Goal: Task Accomplishment & Management: Manage account settings

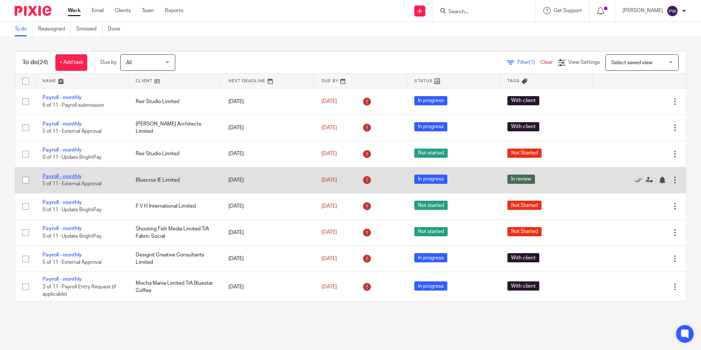
click at [79, 174] on link "Payroll - monthly" at bounding box center [61, 176] width 39 height 5
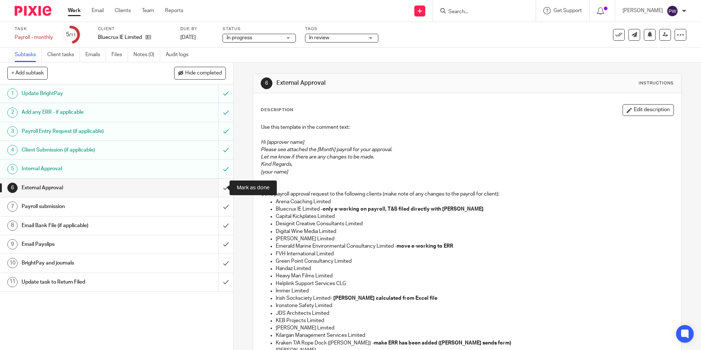
click at [217, 186] on input "submit" at bounding box center [116, 187] width 233 height 18
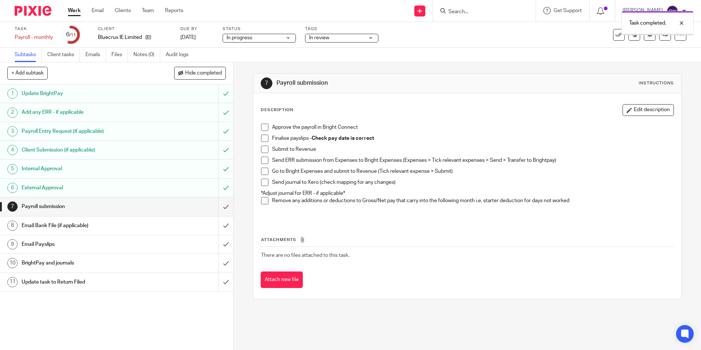
click at [218, 206] on input "submit" at bounding box center [116, 206] width 233 height 18
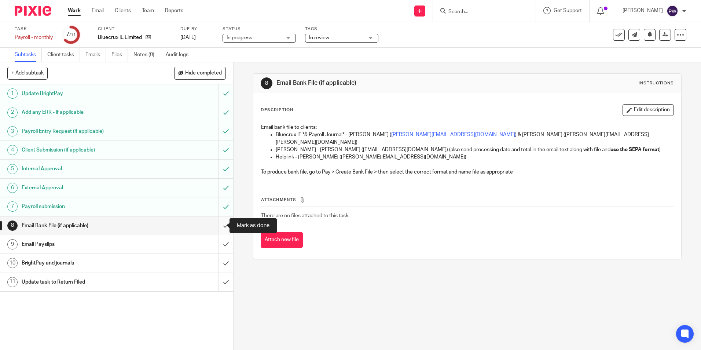
click at [216, 225] on input "submit" at bounding box center [116, 225] width 233 height 18
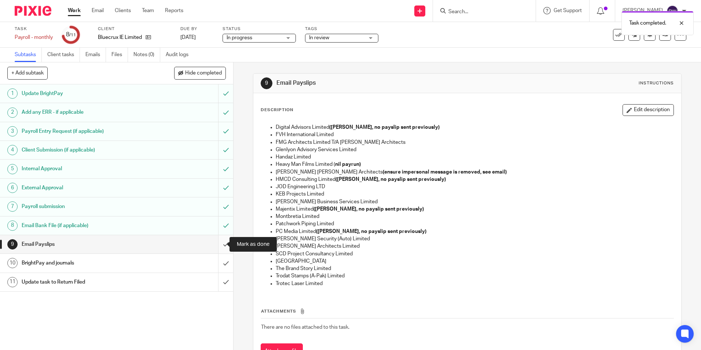
click at [218, 245] on input "submit" at bounding box center [116, 244] width 233 height 18
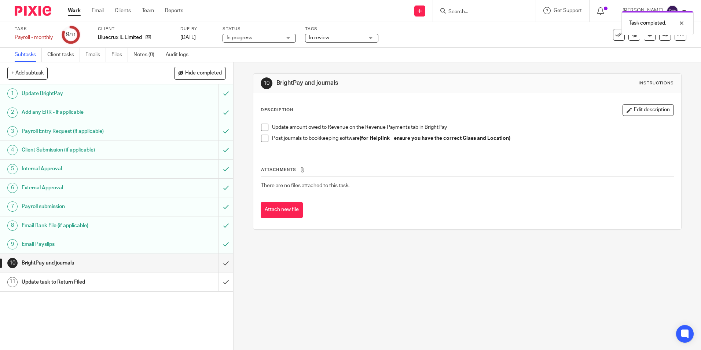
click at [254, 37] on span "In progress" at bounding box center [253, 38] width 55 height 8
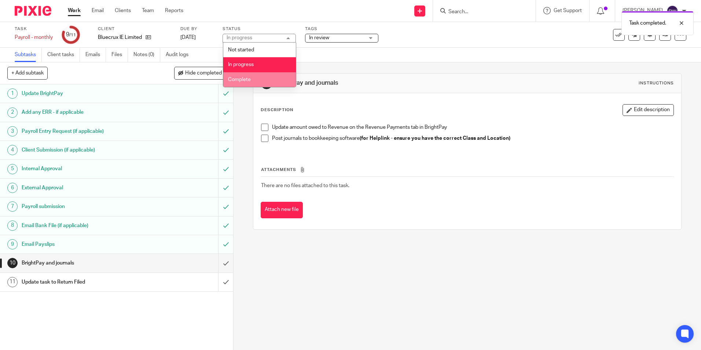
click at [243, 81] on span "Complete" at bounding box center [239, 79] width 23 height 5
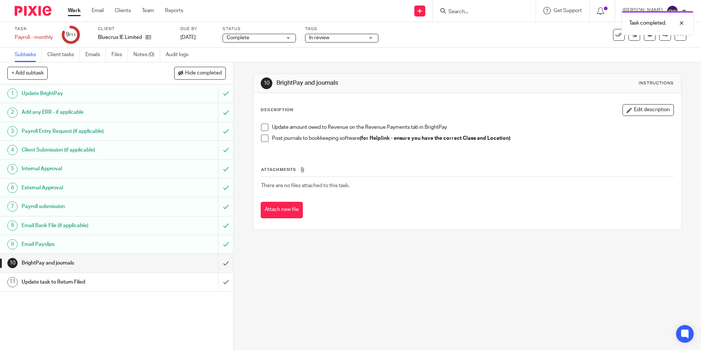
click at [358, 34] on div "Task completed." at bounding box center [521, 21] width 343 height 28
click at [341, 37] on span "In review" at bounding box center [336, 38] width 55 height 8
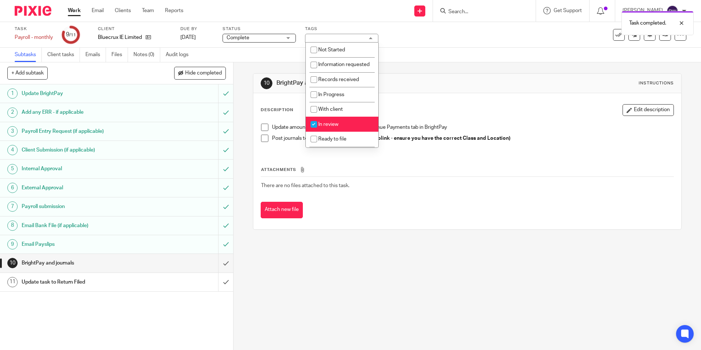
click at [327, 127] on span "In review" at bounding box center [328, 124] width 20 height 5
checkbox input "false"
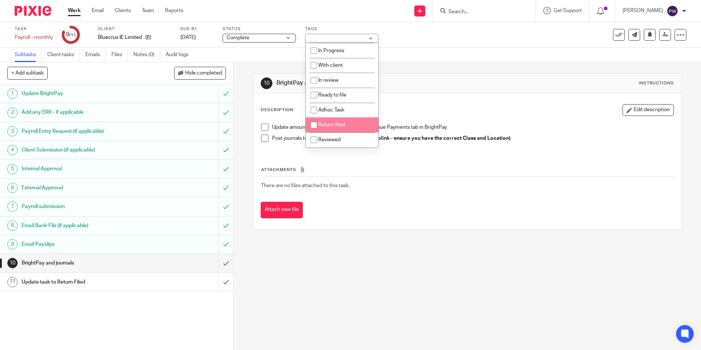
click at [328, 121] on li "Return filed" at bounding box center [342, 124] width 73 height 15
checkbox input "true"
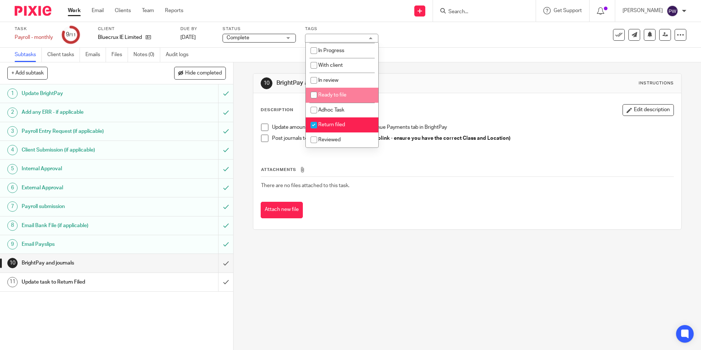
click at [427, 44] on div "Task Payroll - monthly Save Payroll - monthly 9 /11 Client Bluecrux IE Limited …" at bounding box center [350, 35] width 701 height 26
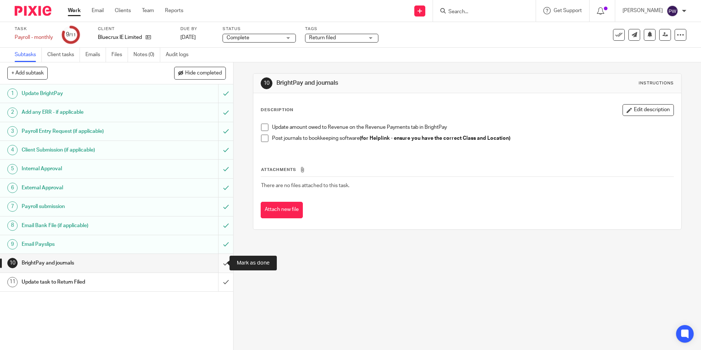
click at [221, 259] on input "submit" at bounding box center [116, 263] width 233 height 18
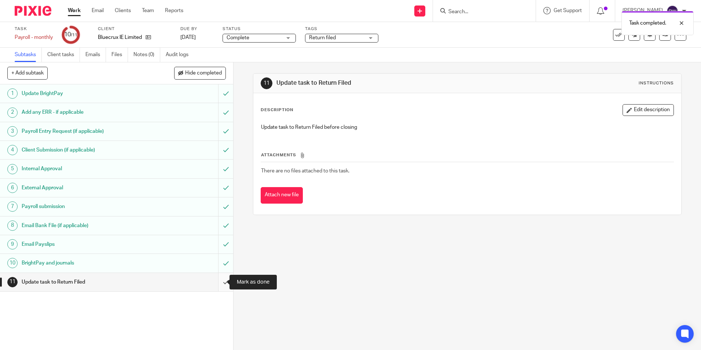
click at [217, 281] on input "submit" at bounding box center [116, 282] width 233 height 18
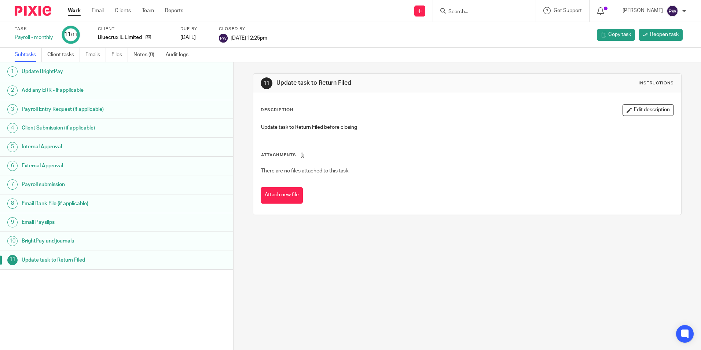
click at [75, 11] on link "Work" at bounding box center [74, 10] width 13 height 7
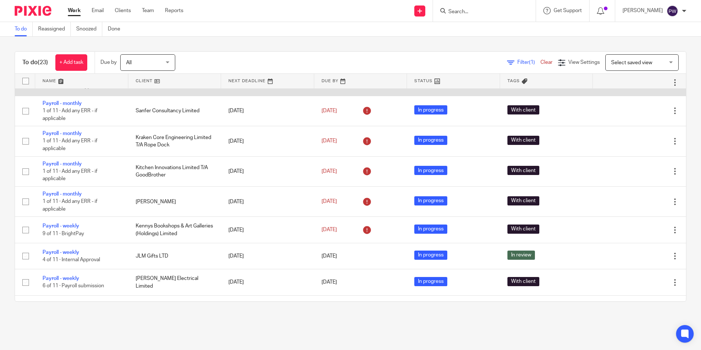
scroll to position [330, 0]
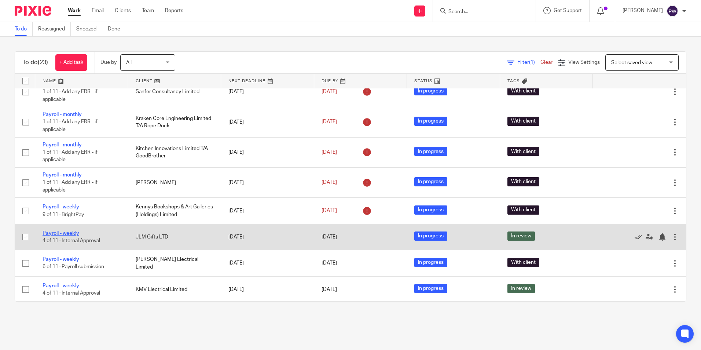
click at [66, 235] on link "Payroll - weekly" at bounding box center [60, 232] width 37 height 5
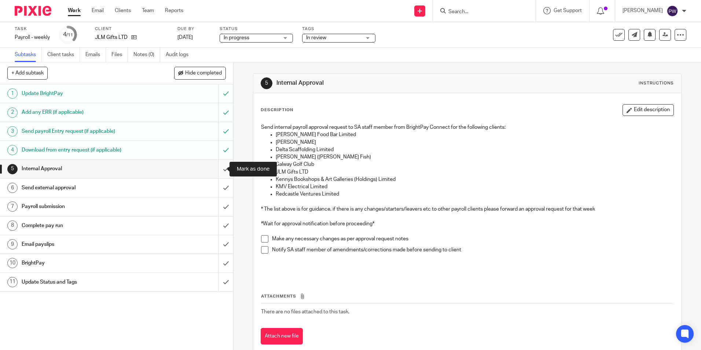
click at [216, 168] on input "submit" at bounding box center [116, 168] width 233 height 18
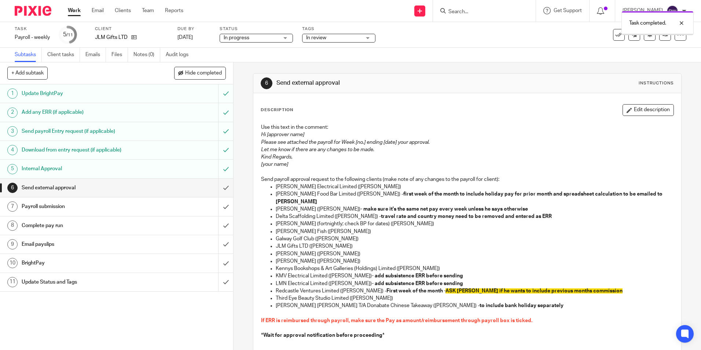
click at [217, 186] on input "submit" at bounding box center [116, 187] width 233 height 18
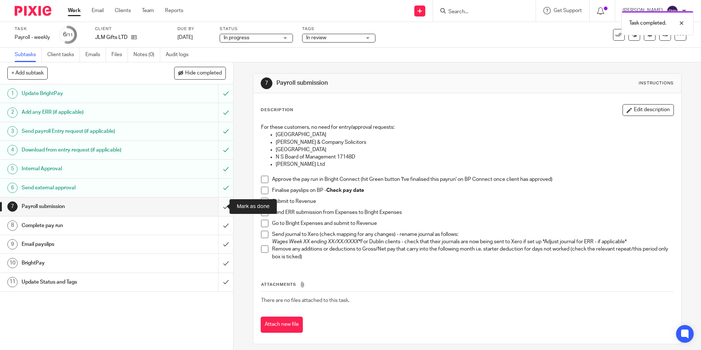
click at [220, 207] on input "submit" at bounding box center [116, 206] width 233 height 18
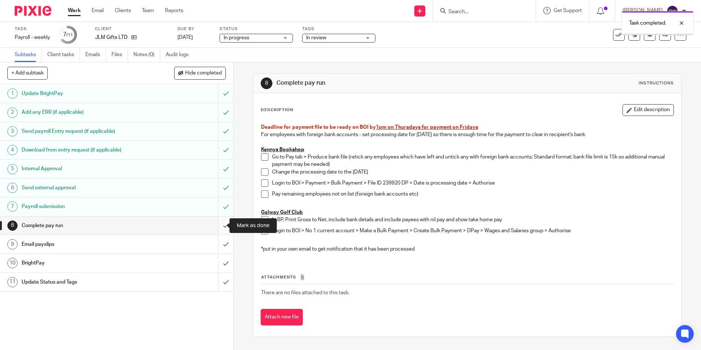
click at [218, 225] on input "submit" at bounding box center [116, 225] width 233 height 18
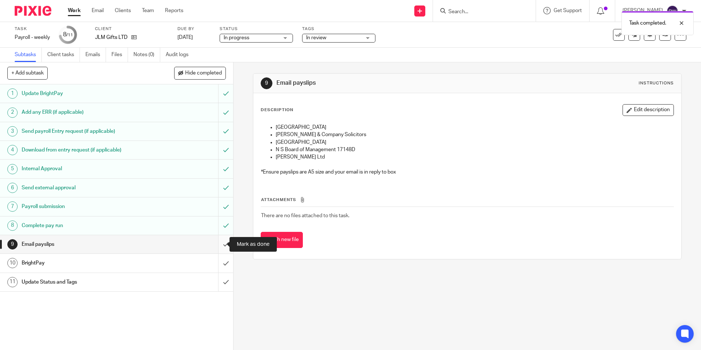
click at [217, 245] on input "submit" at bounding box center [116, 244] width 233 height 18
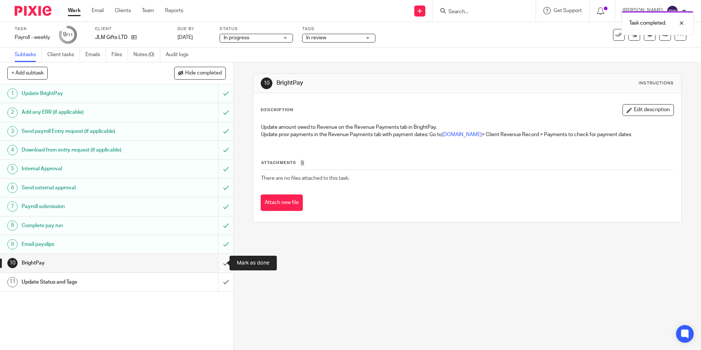
click at [220, 258] on input "submit" at bounding box center [116, 263] width 233 height 18
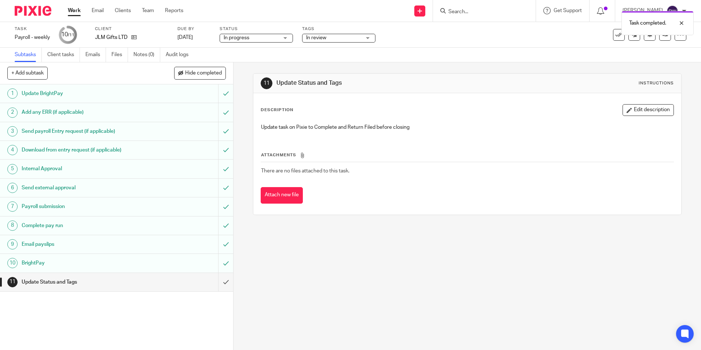
click at [240, 36] on span "In progress" at bounding box center [236, 37] width 26 height 5
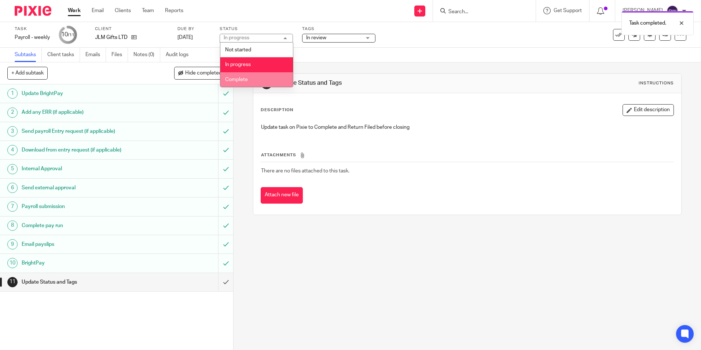
click at [243, 79] on span "Complete" at bounding box center [236, 79] width 23 height 5
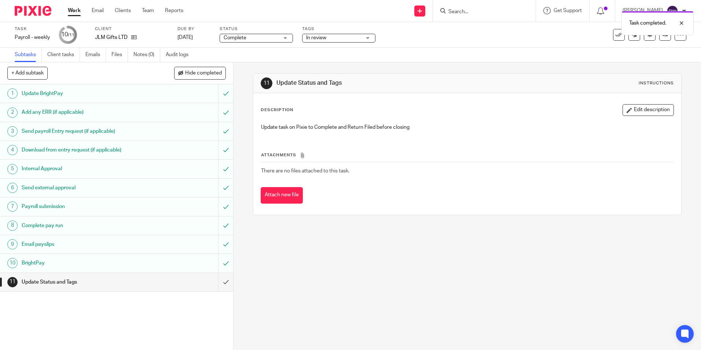
click at [325, 36] on span "In review" at bounding box center [316, 37] width 20 height 5
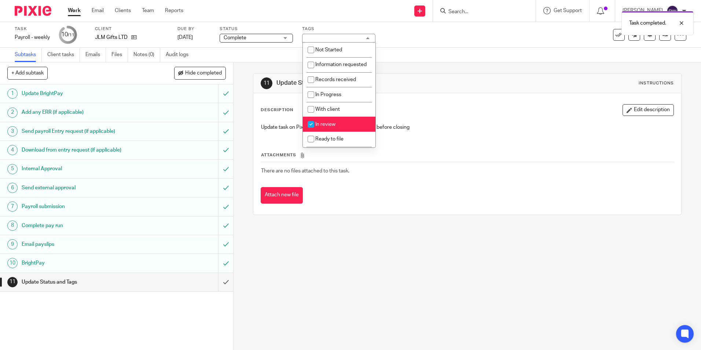
click at [328, 127] on span "In review" at bounding box center [325, 124] width 20 height 5
checkbox input "false"
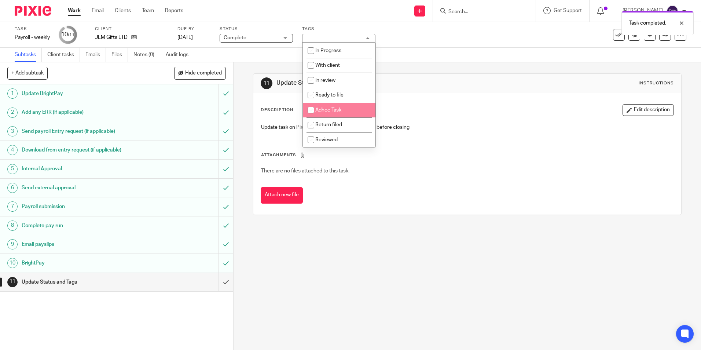
scroll to position [51, 0]
click at [326, 123] on span "Return filed" at bounding box center [328, 124] width 27 height 5
checkbox input "true"
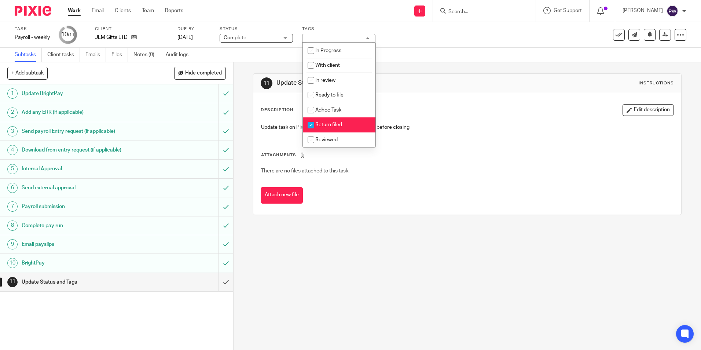
click at [417, 50] on div "Subtasks Client tasks Emails Files Notes (0) Audit logs" at bounding box center [350, 55] width 701 height 15
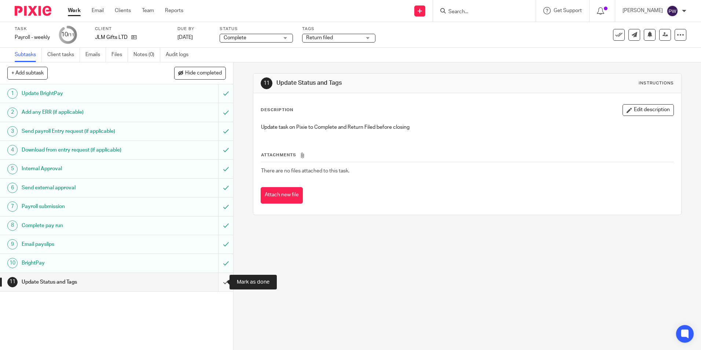
click at [218, 283] on input "submit" at bounding box center [116, 282] width 233 height 18
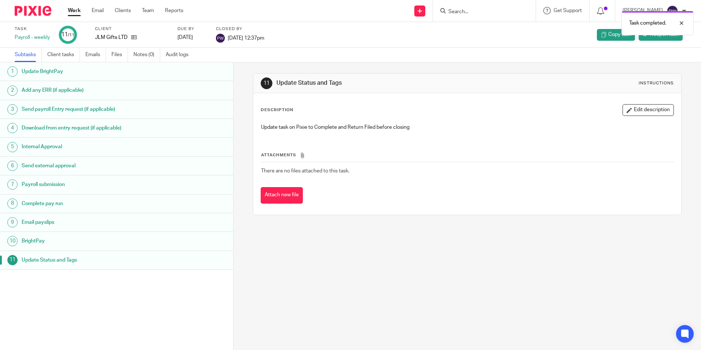
click at [71, 8] on link "Work" at bounding box center [74, 10] width 13 height 7
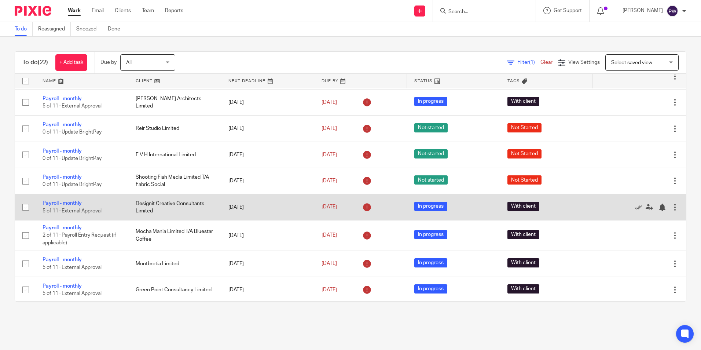
scroll to position [37, 0]
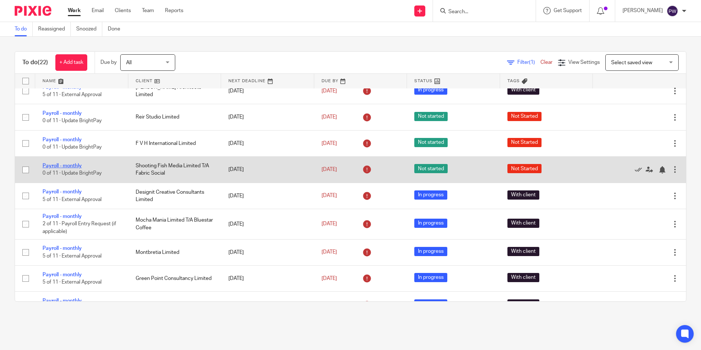
click at [53, 165] on link "Payroll - monthly" at bounding box center [61, 165] width 39 height 5
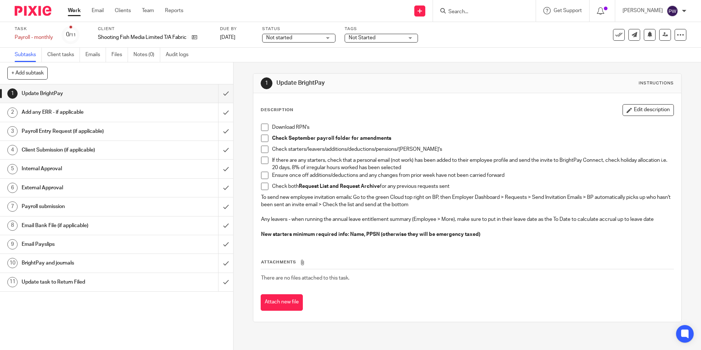
click at [393, 37] on span "Not Started" at bounding box center [375, 38] width 55 height 8
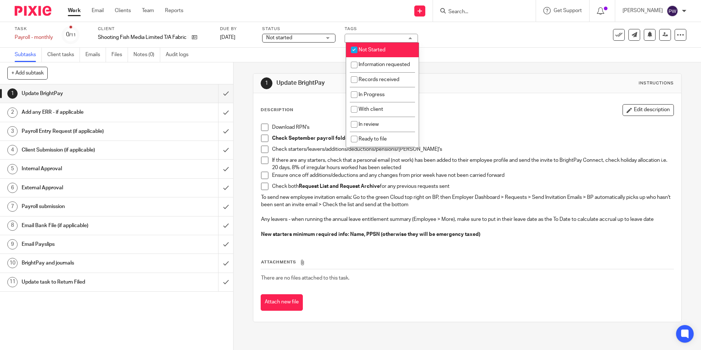
click at [364, 51] on span "Not Started" at bounding box center [371, 49] width 27 height 5
checkbox input "false"
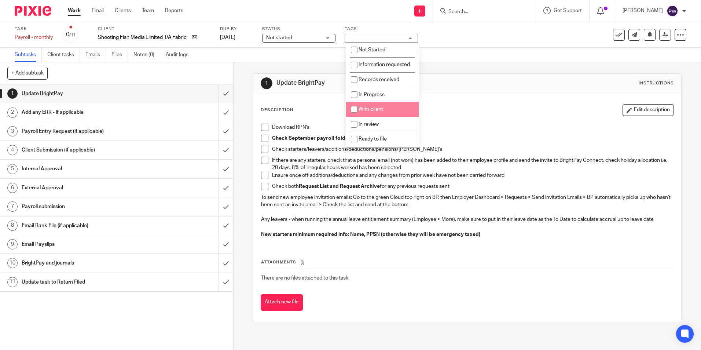
click at [354, 114] on input "checkbox" at bounding box center [354, 109] width 14 height 14
checkbox input "true"
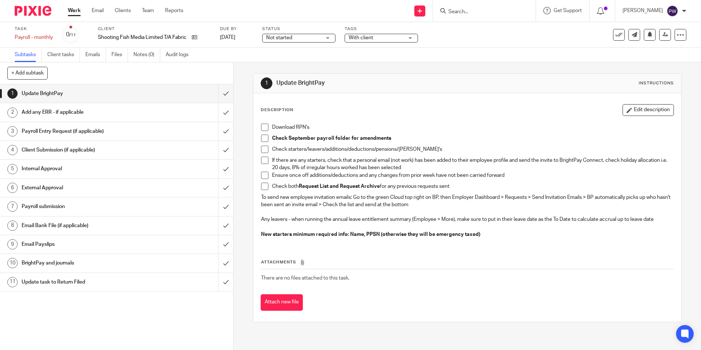
drag, startPoint x: 312, startPoint y: 36, endPoint x: 295, endPoint y: 55, distance: 26.0
click at [312, 36] on span "Not started" at bounding box center [293, 38] width 55 height 8
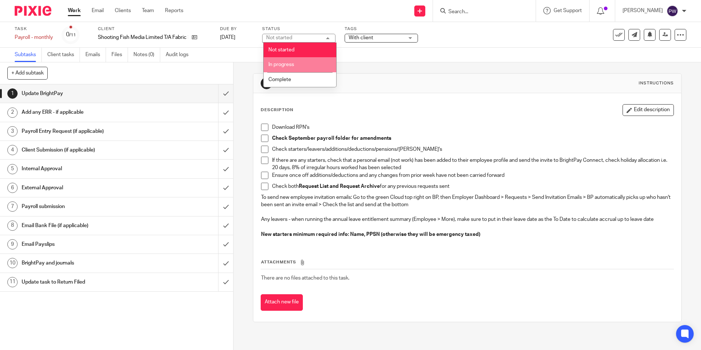
click at [287, 68] on li "In progress" at bounding box center [299, 64] width 73 height 15
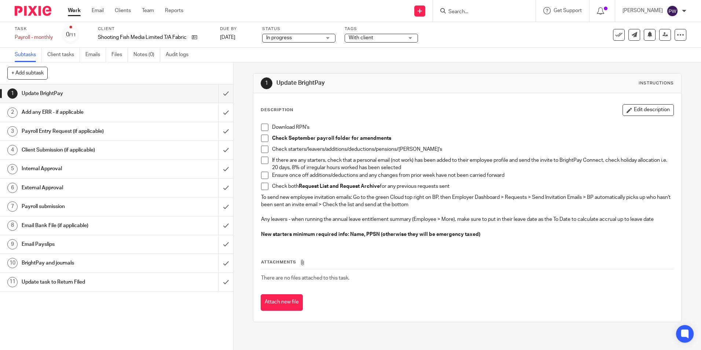
click at [354, 62] on div "Subtasks Client tasks Emails Files Notes (0) Audit logs" at bounding box center [350, 55] width 701 height 15
click at [217, 97] on input "submit" at bounding box center [116, 93] width 233 height 18
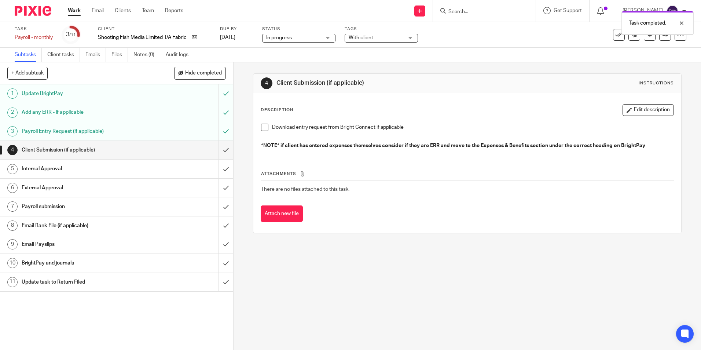
click at [219, 152] on input "submit" at bounding box center [116, 150] width 233 height 18
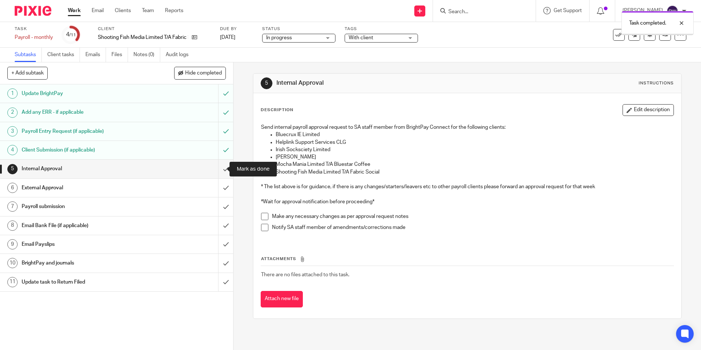
click at [219, 167] on input "submit" at bounding box center [116, 168] width 233 height 18
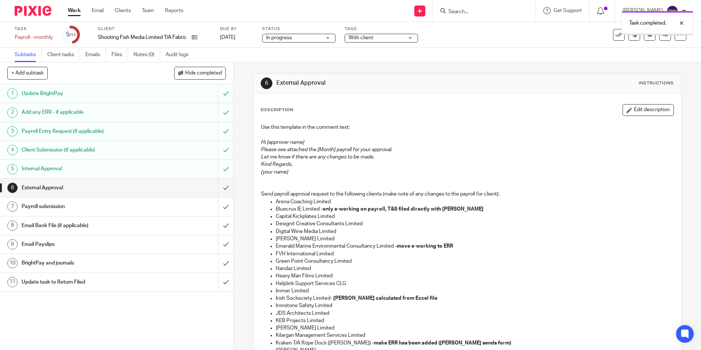
click at [78, 12] on link "Work" at bounding box center [74, 10] width 13 height 7
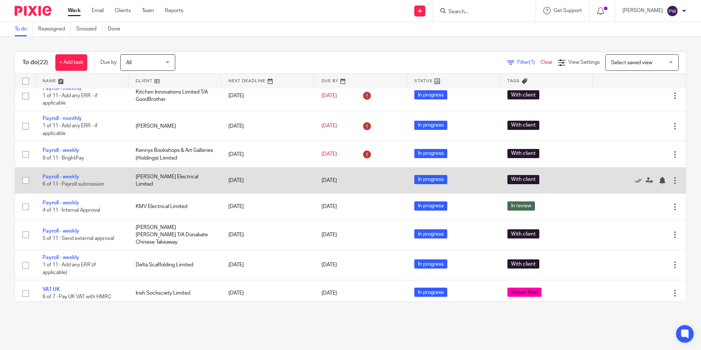
scroll to position [387, 0]
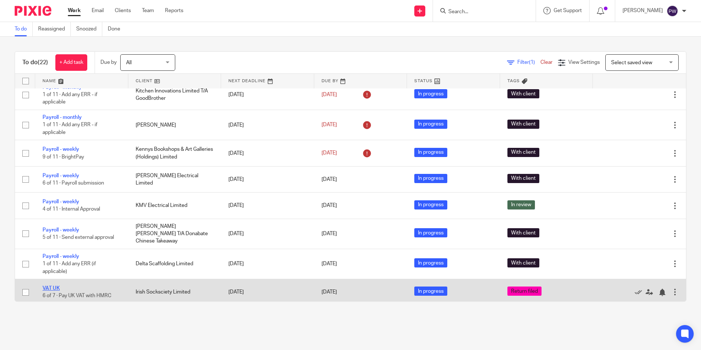
click at [53, 285] on link "VAT UK" at bounding box center [50, 287] width 17 height 5
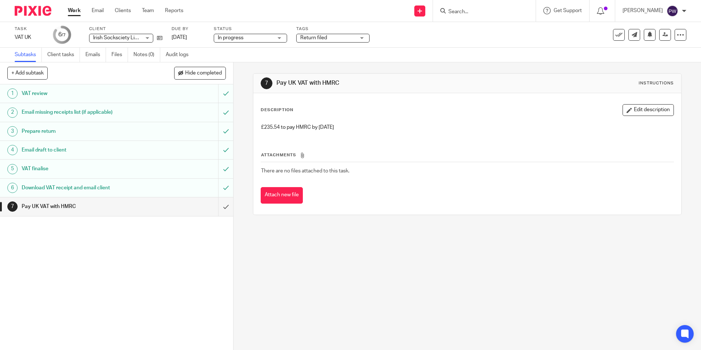
click at [252, 38] on span "In progress" at bounding box center [245, 38] width 55 height 8
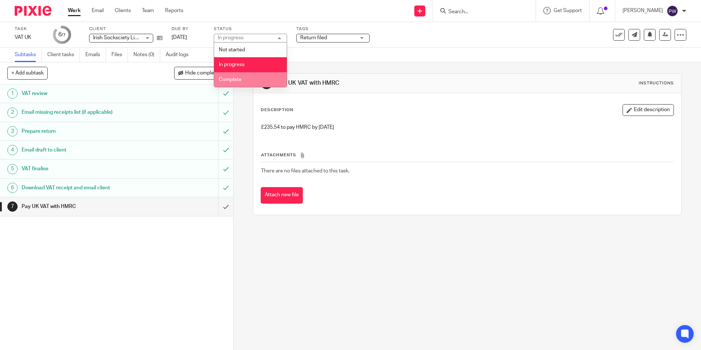
click at [236, 78] on span "Complete" at bounding box center [230, 79] width 23 height 5
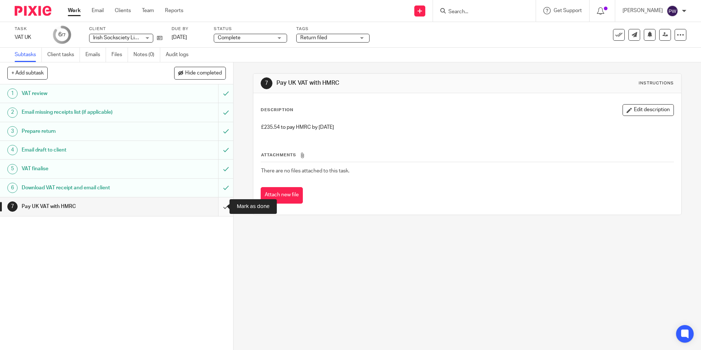
click at [221, 206] on input "submit" at bounding box center [116, 206] width 233 height 18
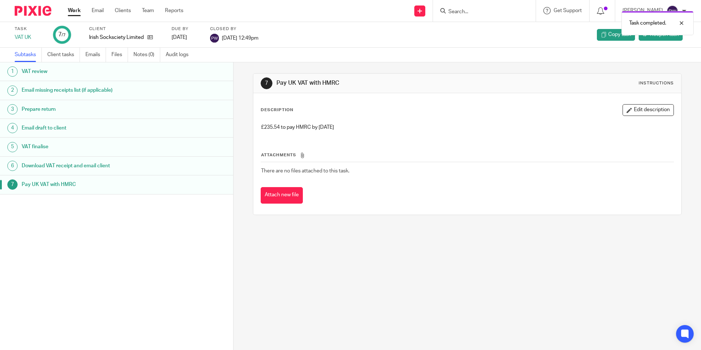
drag, startPoint x: 0, startPoint y: 0, endPoint x: 76, endPoint y: 11, distance: 76.6
click at [76, 11] on link "Work" at bounding box center [74, 10] width 13 height 7
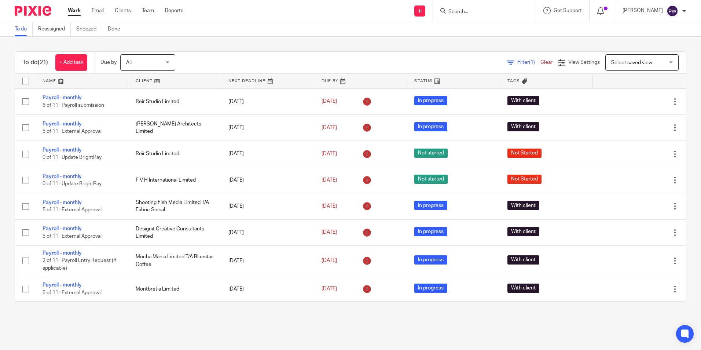
click at [52, 80] on link at bounding box center [81, 81] width 93 height 15
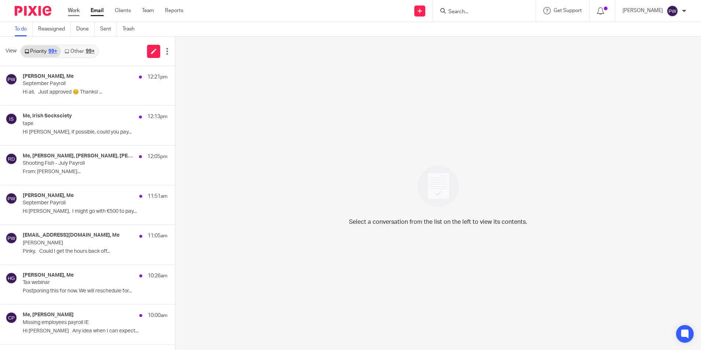
click at [76, 11] on link "Work" at bounding box center [74, 10] width 12 height 7
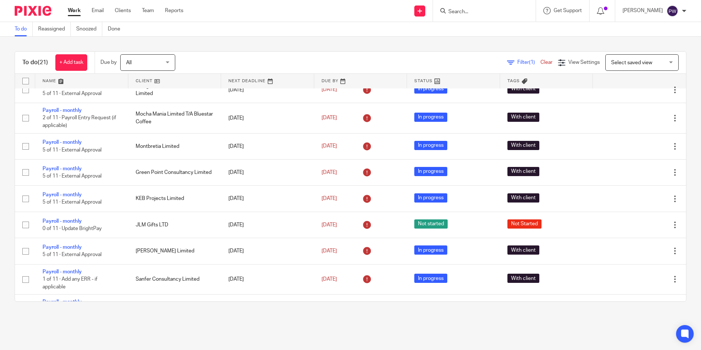
scroll to position [147, 0]
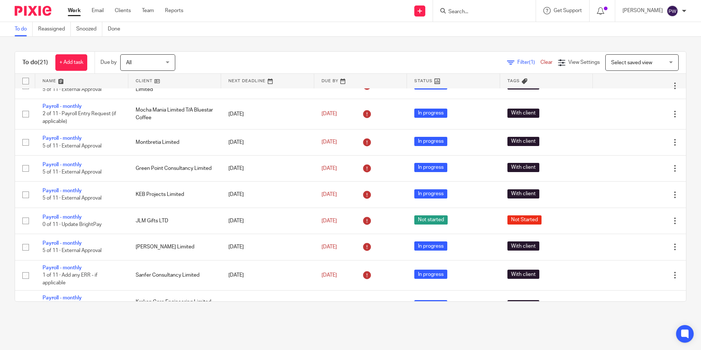
click at [54, 80] on link at bounding box center [81, 81] width 93 height 15
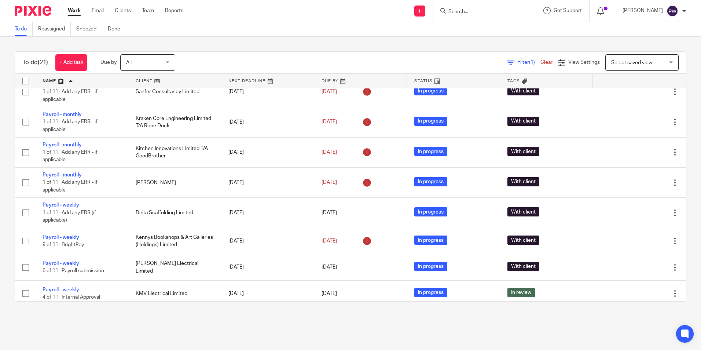
scroll to position [361, 0]
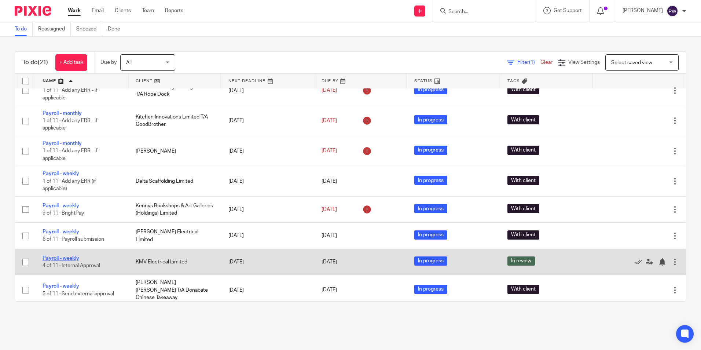
click at [73, 257] on link "Payroll - weekly" at bounding box center [60, 257] width 37 height 5
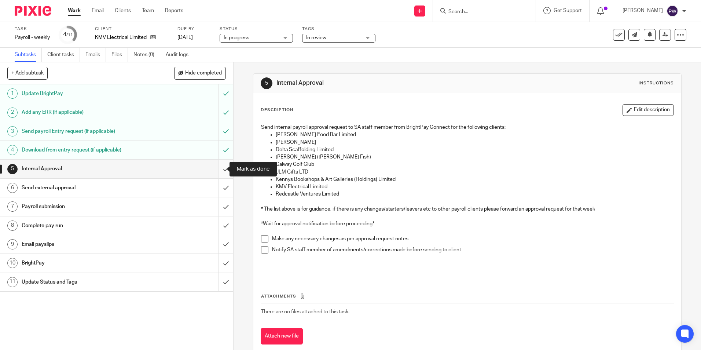
click at [218, 170] on input "submit" at bounding box center [116, 168] width 233 height 18
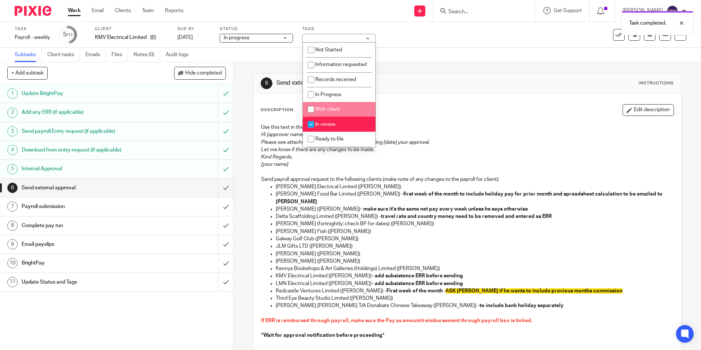
click at [323, 117] on li "With client" at bounding box center [339, 109] width 73 height 15
checkbox input "true"
click at [320, 132] on li "In review" at bounding box center [339, 124] width 73 height 15
checkbox input "false"
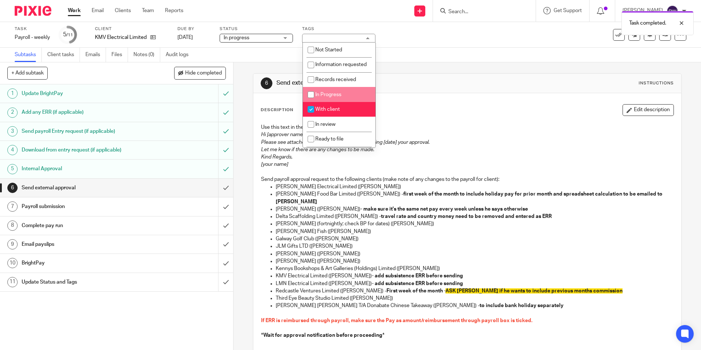
click at [396, 78] on div "6 Send external approval Instructions" at bounding box center [466, 83] width 413 height 12
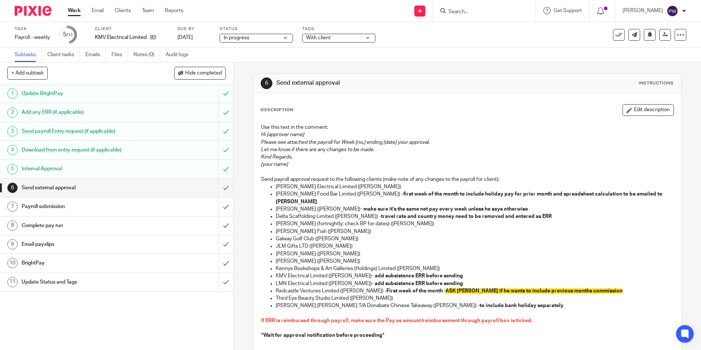
click at [75, 10] on link "Work" at bounding box center [74, 10] width 13 height 7
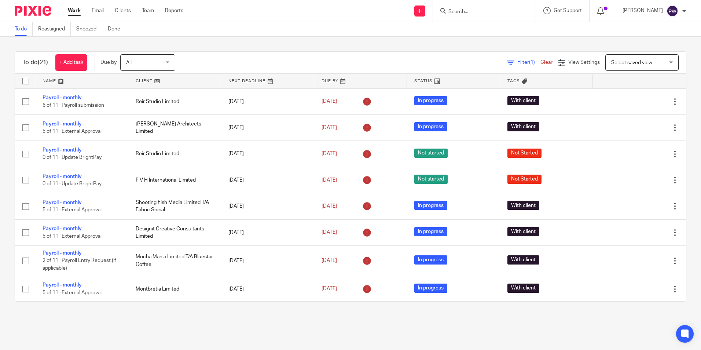
click at [137, 78] on link at bounding box center [174, 81] width 93 height 15
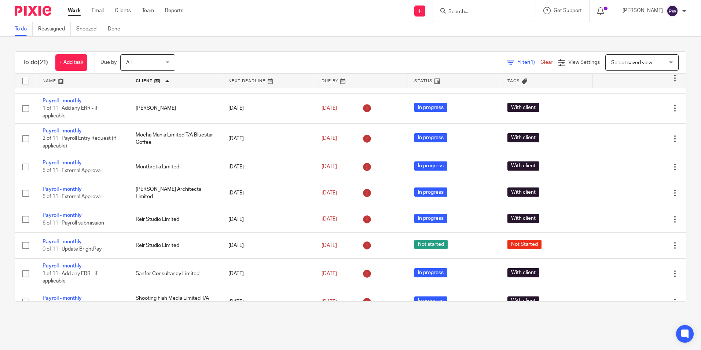
scroll to position [361, 0]
